Goal: Task Accomplishment & Management: Complete application form

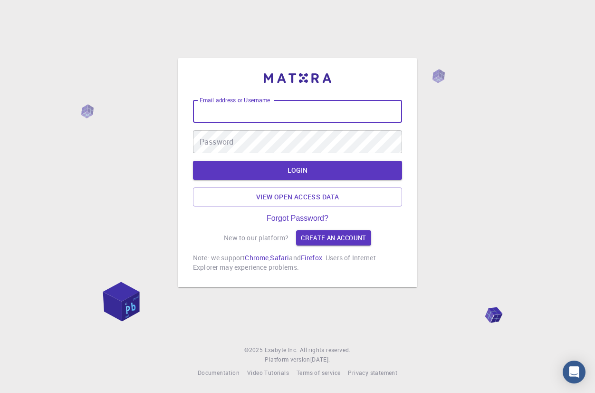
click at [248, 115] on input "Email address or Username" at bounding box center [297, 111] width 209 height 23
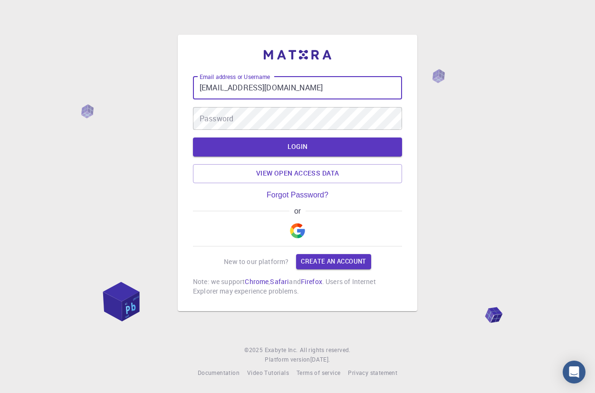
type input "[EMAIL_ADDRESS][DOMAIN_NAME]"
click at [299, 226] on img "button" at bounding box center [297, 230] width 15 height 15
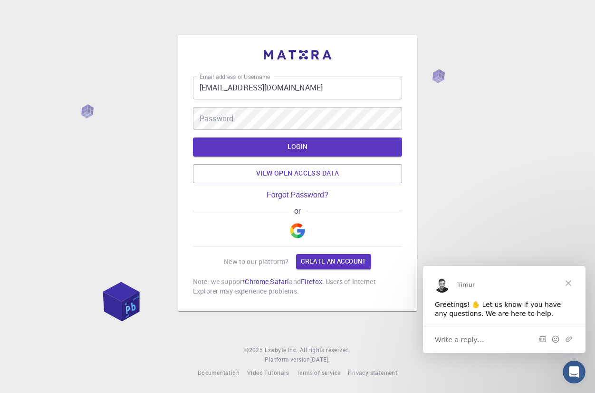
click at [49, 203] on div "Email address or Username [EMAIL_ADDRESS][DOMAIN_NAME] Email address or Usernam…" at bounding box center [297, 196] width 595 height 393
